Goal: Task Accomplishment & Management: Manage account settings

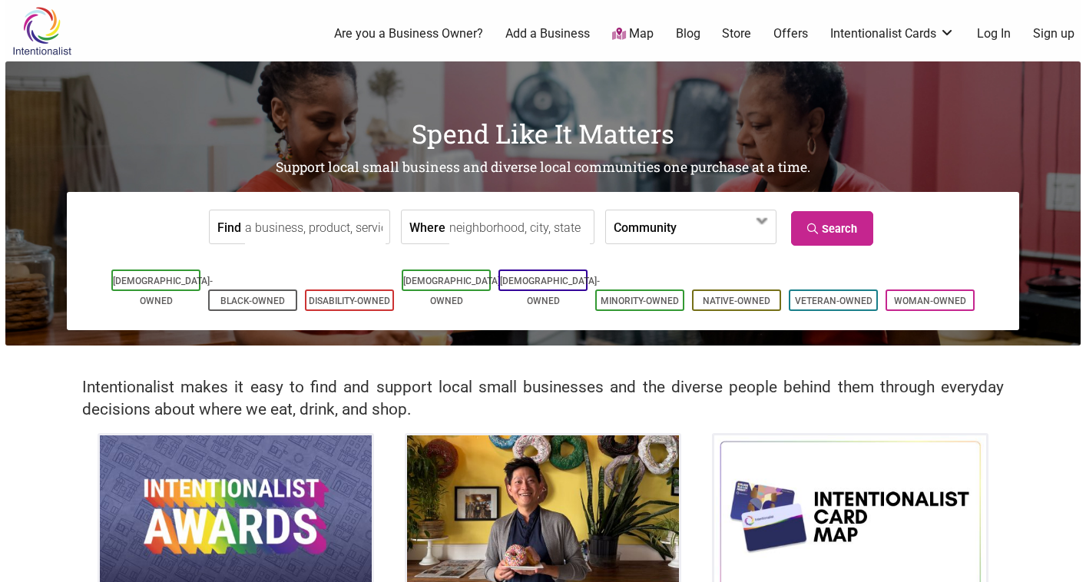
click at [998, 39] on link "Log In" at bounding box center [994, 33] width 34 height 17
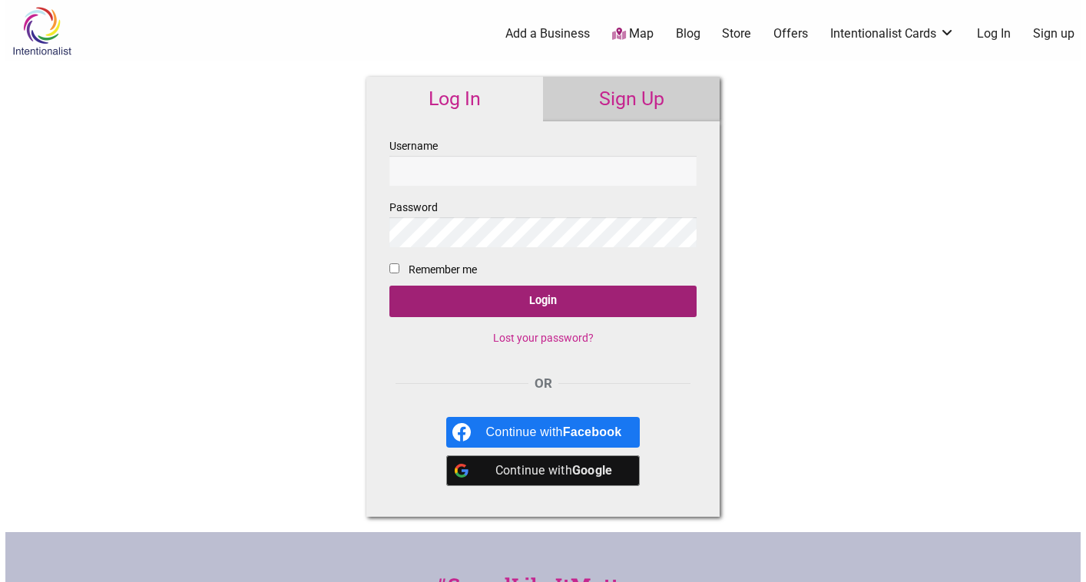
type input "aloha@shopsairen.com"
click at [474, 306] on input "Login" at bounding box center [542, 301] width 307 height 31
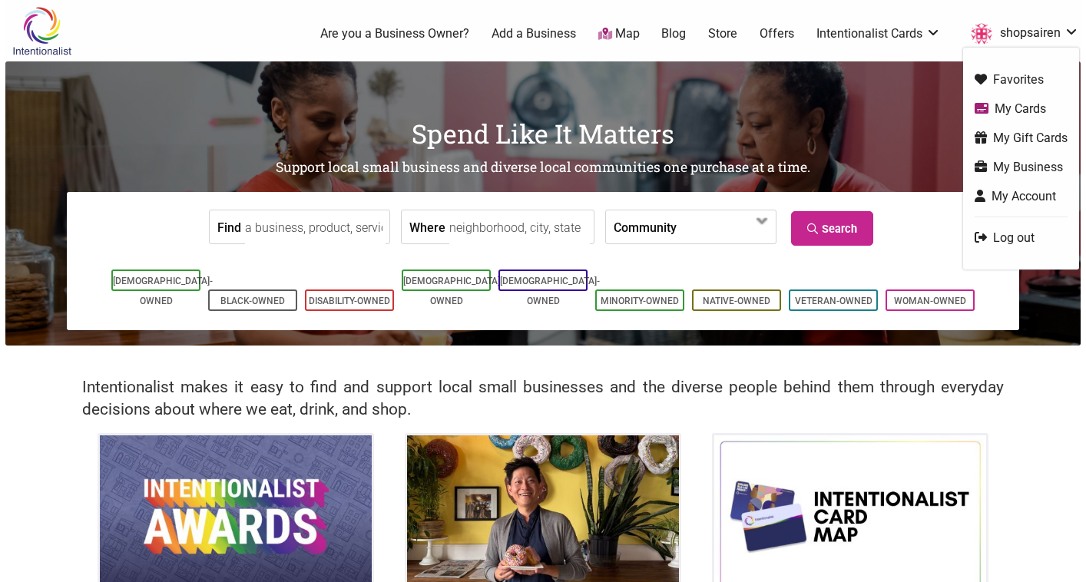
click at [1054, 35] on link "shopsairen" at bounding box center [1021, 34] width 116 height 28
click at [1026, 164] on link "My Business" at bounding box center [1020, 167] width 93 height 18
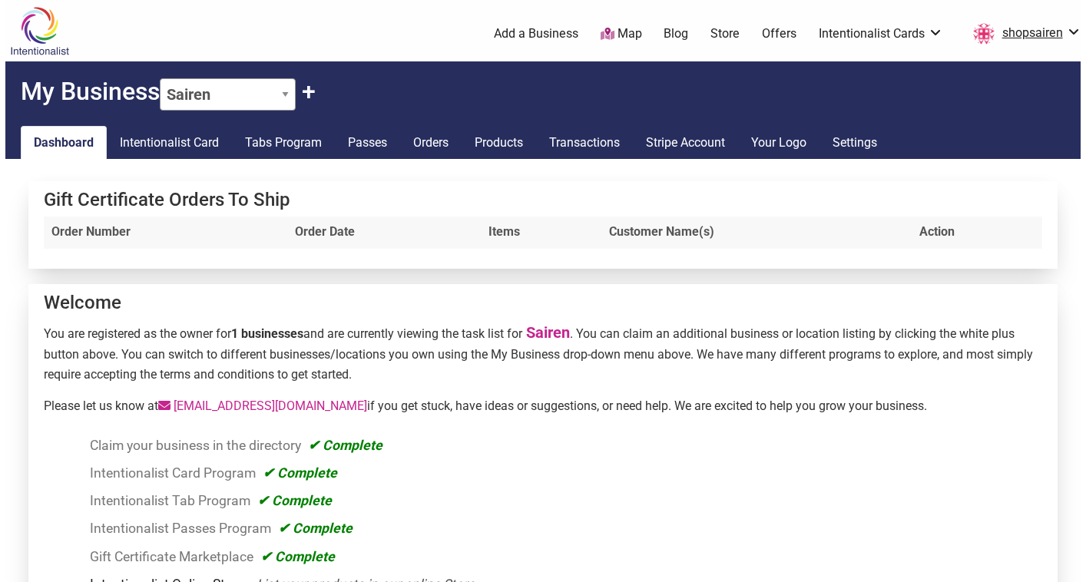
click at [1041, 40] on link "shopsairen" at bounding box center [1023, 34] width 116 height 28
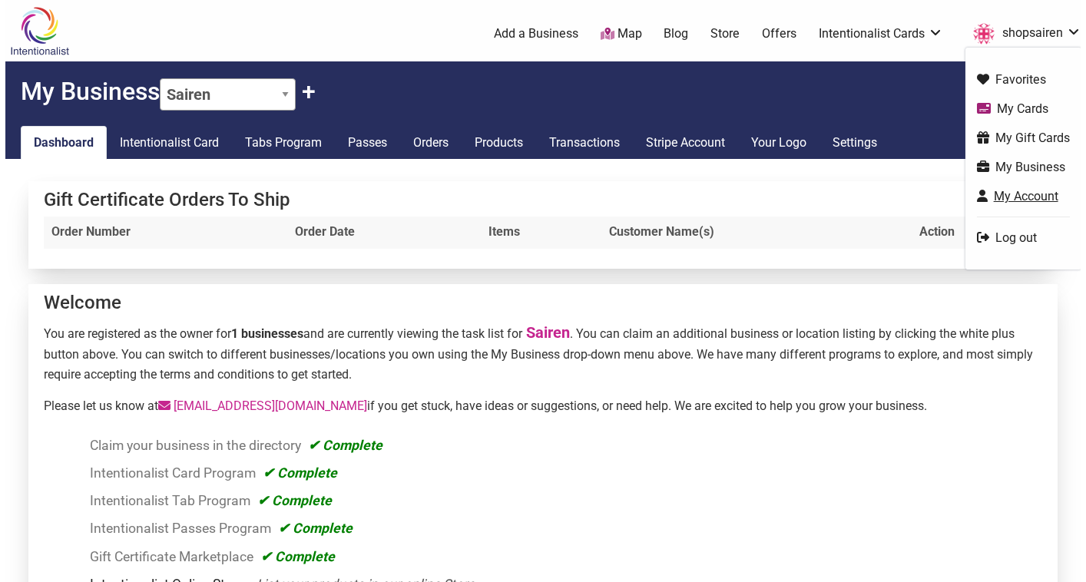
click at [1036, 190] on link "My Account" at bounding box center [1023, 196] width 93 height 18
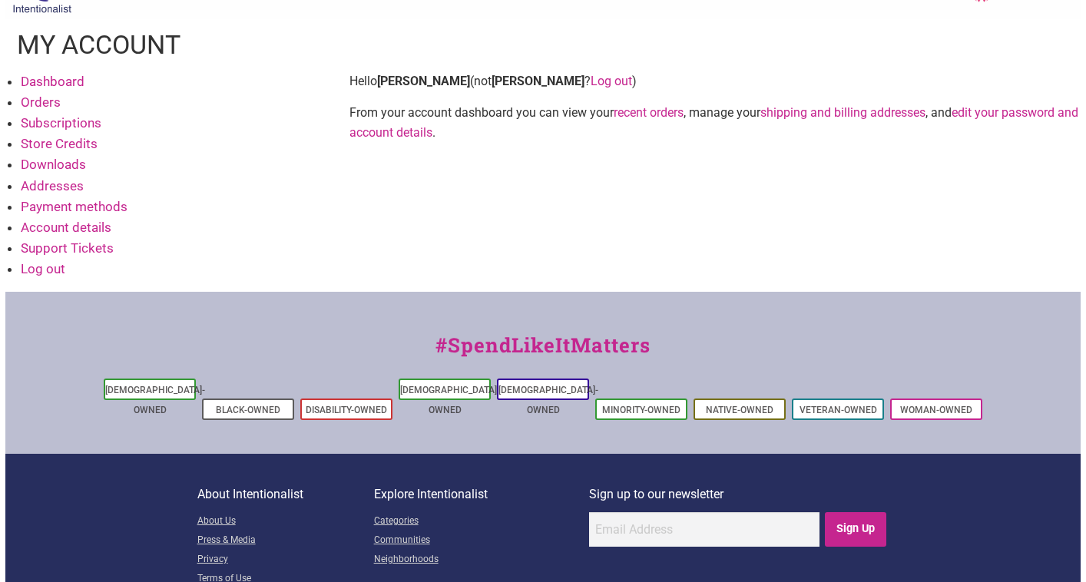
scroll to position [43, 0]
click at [63, 78] on link "Dashboard" at bounding box center [53, 80] width 64 height 15
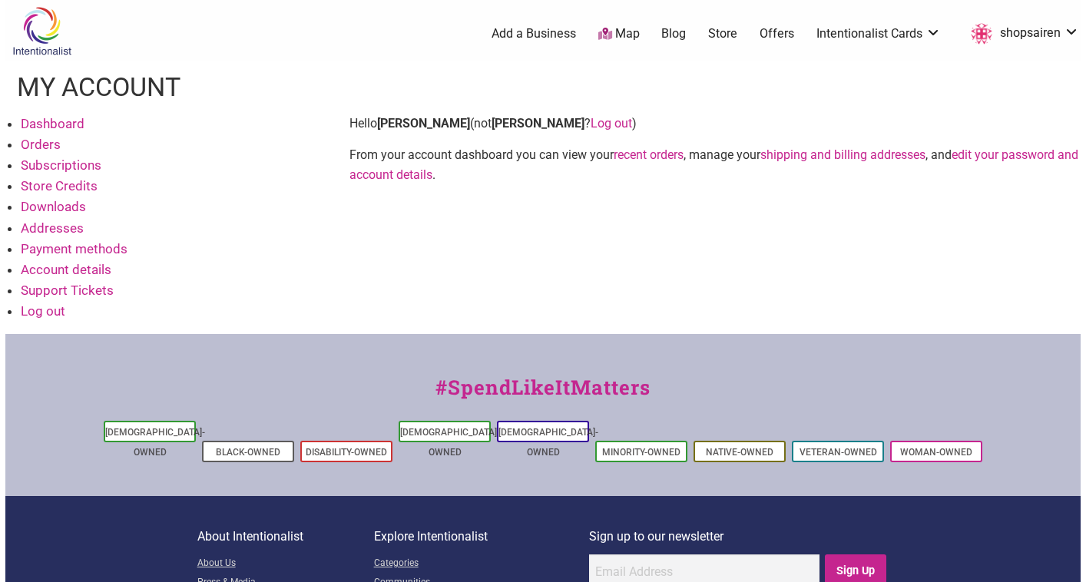
click at [34, 124] on link "Dashboard" at bounding box center [53, 123] width 64 height 15
